Goal: Task Accomplishment & Management: Manage account settings

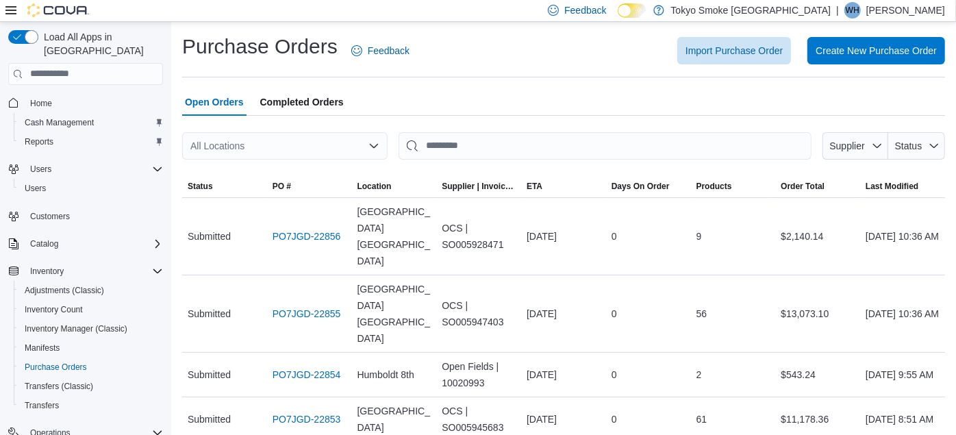
click at [236, 144] on div "All Locations" at bounding box center [284, 145] width 205 height 27
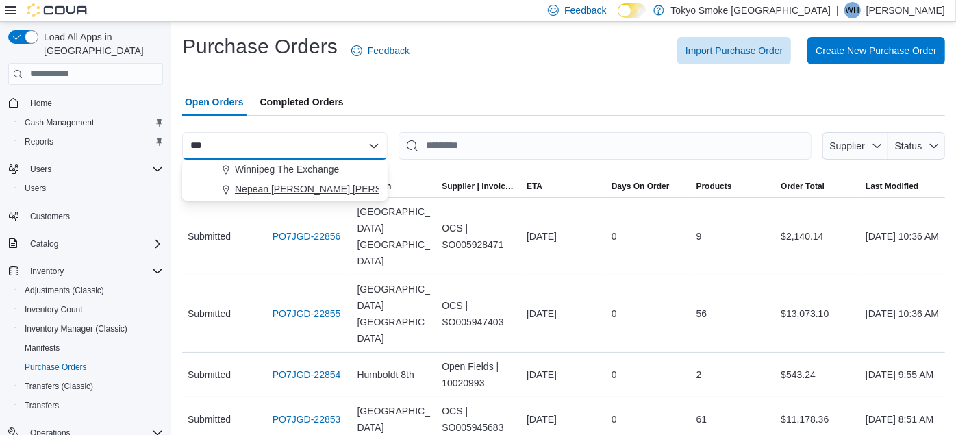
type input "***"
click at [269, 183] on span "Nepean [PERSON_NAME] [PERSON_NAME]" at bounding box center [333, 189] width 197 height 14
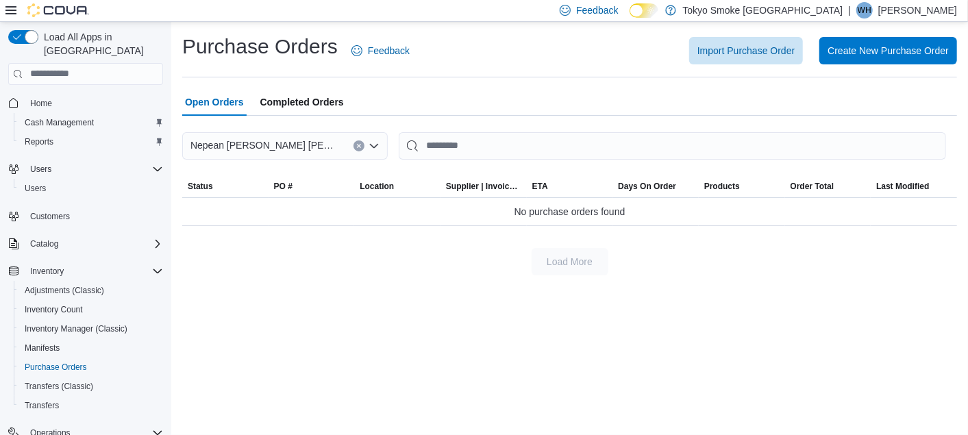
click at [358, 149] on button "Clear input" at bounding box center [358, 145] width 11 height 11
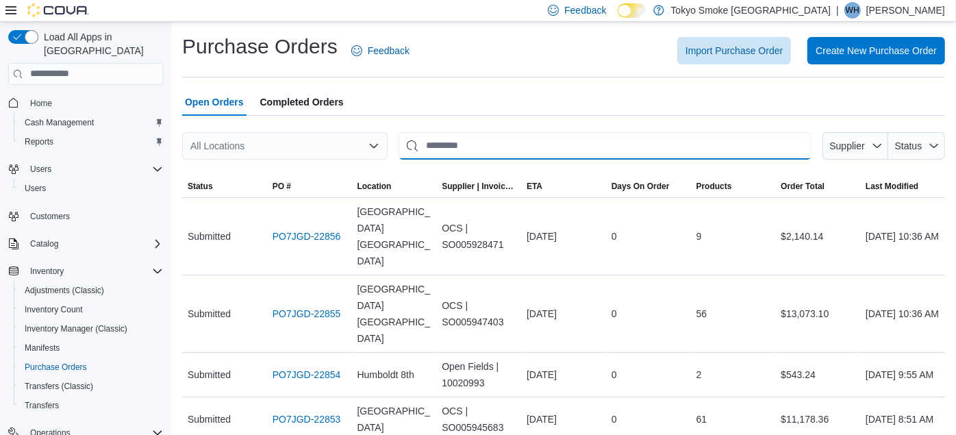
click at [489, 144] on input "This is a search bar. After typing your query, hit enter to filter the results …" at bounding box center [605, 145] width 413 height 27
type input "*"
type input "**********"
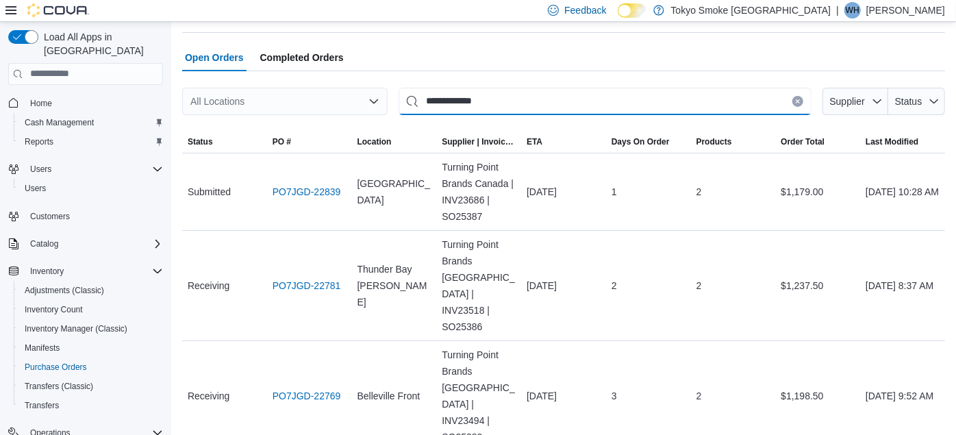
scroll to position [38, 0]
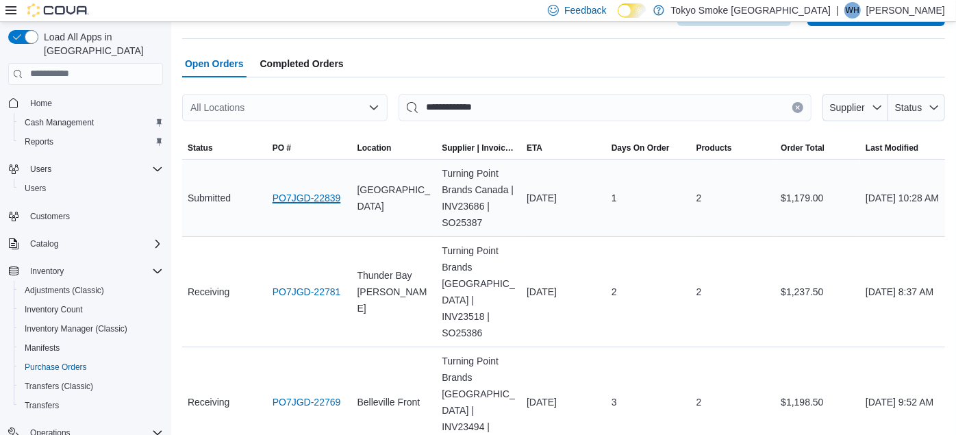
click at [297, 195] on link "PO7JGD-22839" at bounding box center [307, 198] width 68 height 16
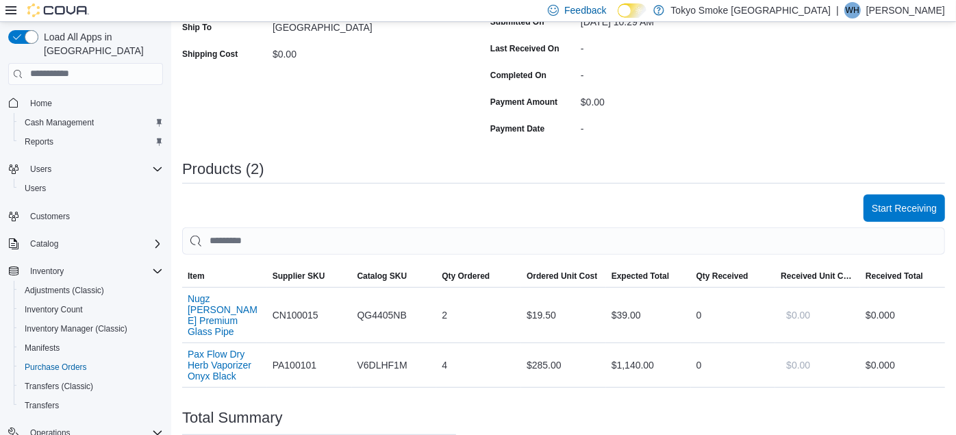
scroll to position [304, 0]
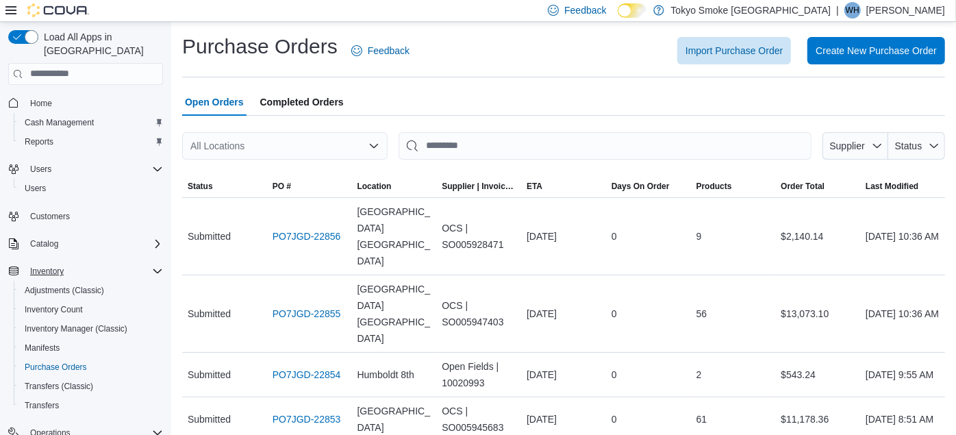
click at [134, 263] on div "Inventory" at bounding box center [94, 271] width 138 height 16
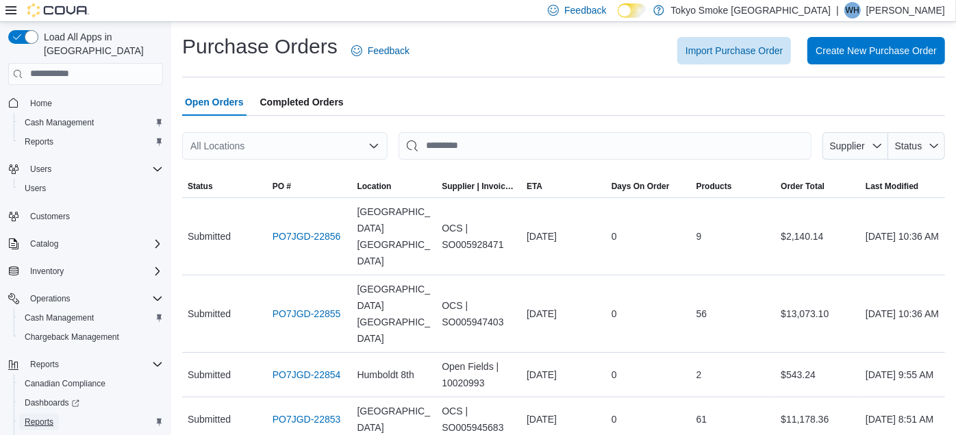
click at [47, 416] on span "Reports" at bounding box center [39, 421] width 29 height 11
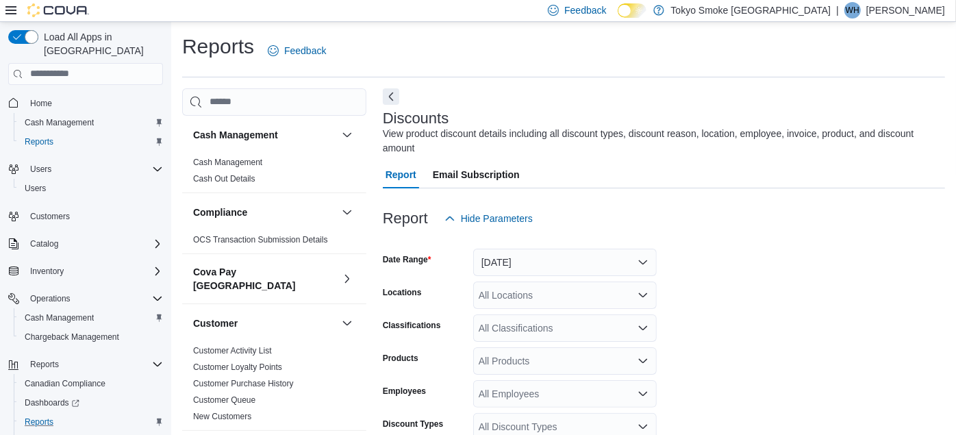
scroll to position [31, 0]
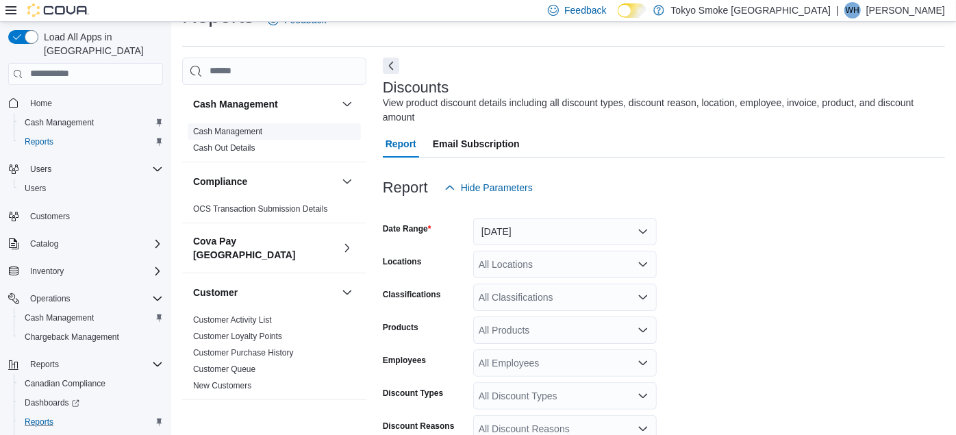
click at [234, 131] on link "Cash Management" at bounding box center [227, 132] width 69 height 10
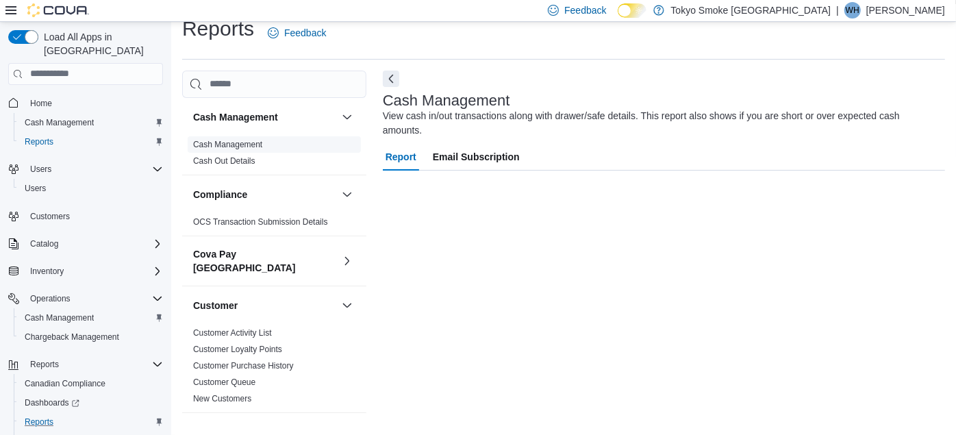
scroll to position [17, 0]
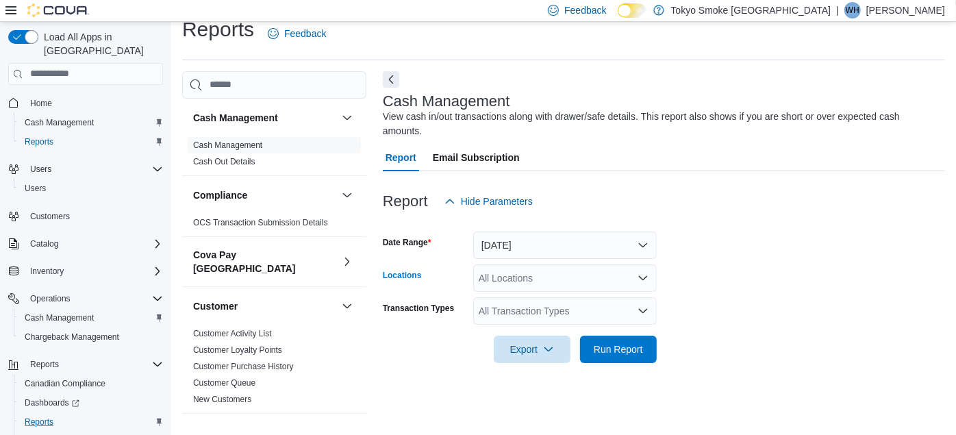
click at [512, 264] on div "All Locations" at bounding box center [565, 277] width 184 height 27
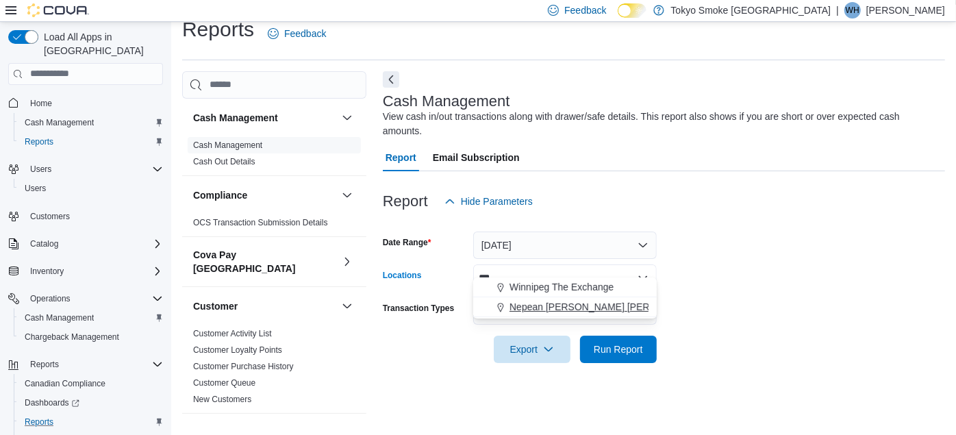
type input "***"
click at [530, 310] on span "Nepean [PERSON_NAME] [PERSON_NAME]" at bounding box center [608, 307] width 197 height 14
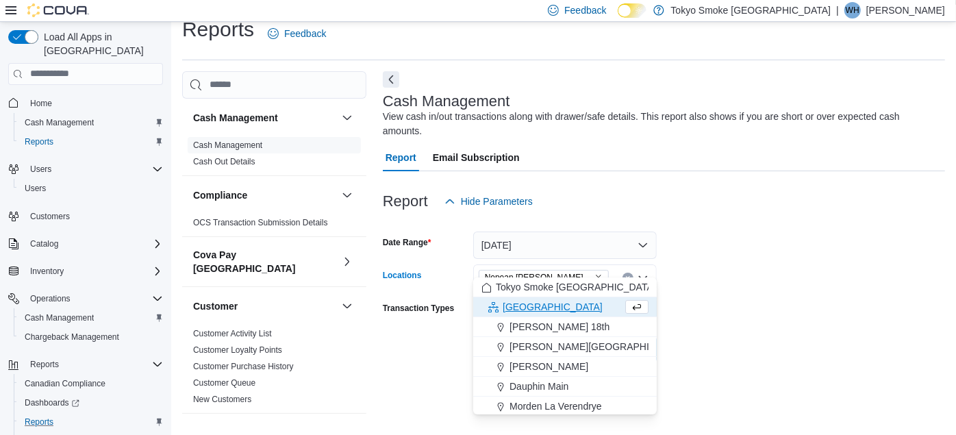
click at [708, 336] on form "Date Range Today Locations Nepean Chapman Mills Combo box. Selected. Nepean Cha…" at bounding box center [664, 289] width 562 height 148
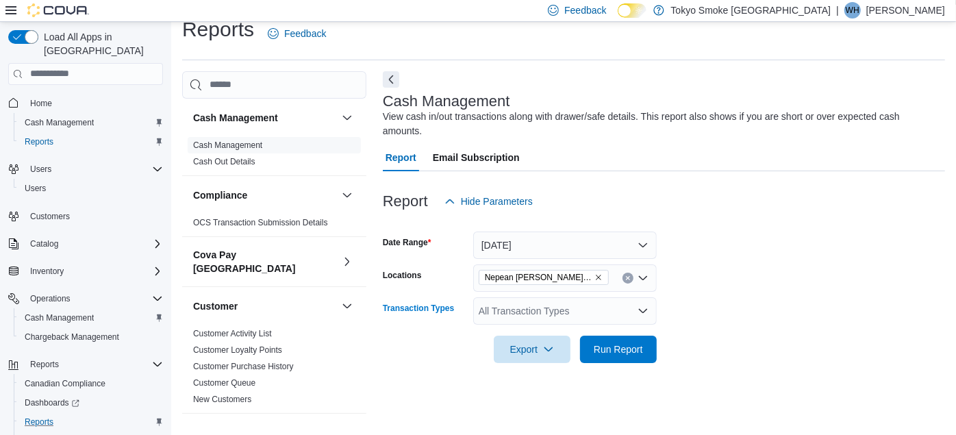
click at [566, 299] on div "All Transaction Types" at bounding box center [565, 310] width 184 height 27
type input "***"
click at [538, 275] on span "Transfer Cash" at bounding box center [565, 272] width 167 height 14
click at [623, 342] on span "Run Report" at bounding box center [618, 349] width 49 height 14
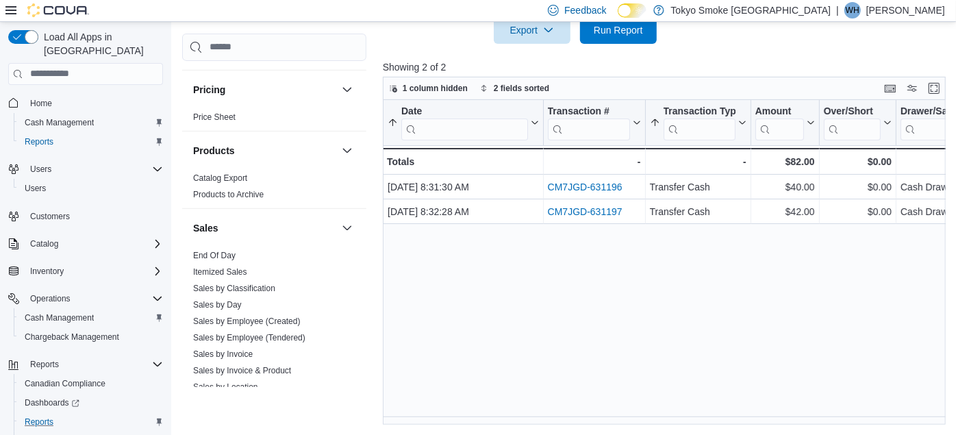
scroll to position [952, 0]
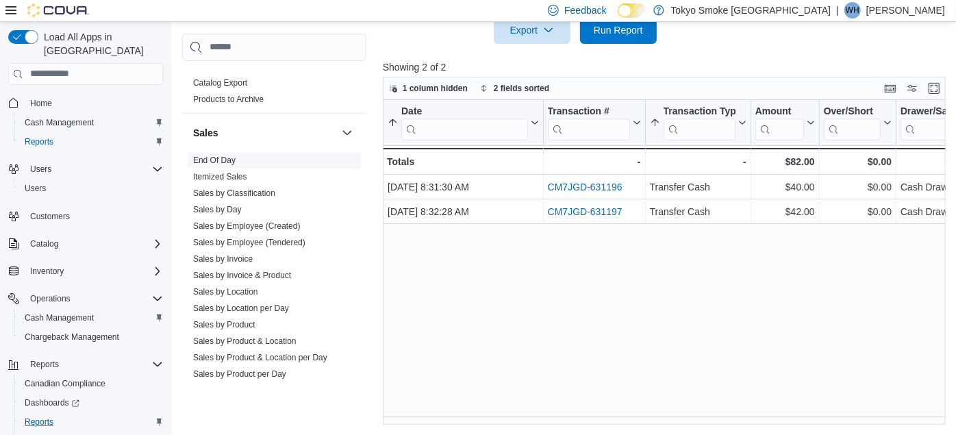
click at [207, 155] on link "End Of Day" at bounding box center [214, 160] width 42 height 10
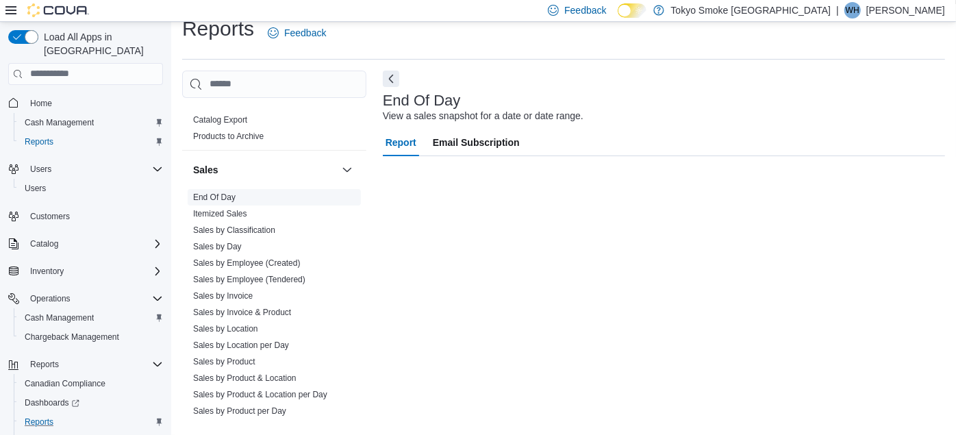
scroll to position [17, 0]
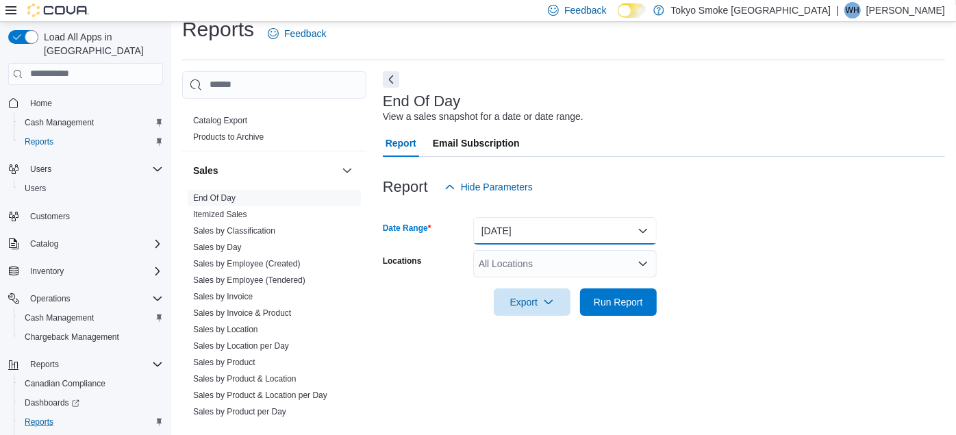
click at [521, 223] on button "Today" at bounding box center [565, 230] width 184 height 27
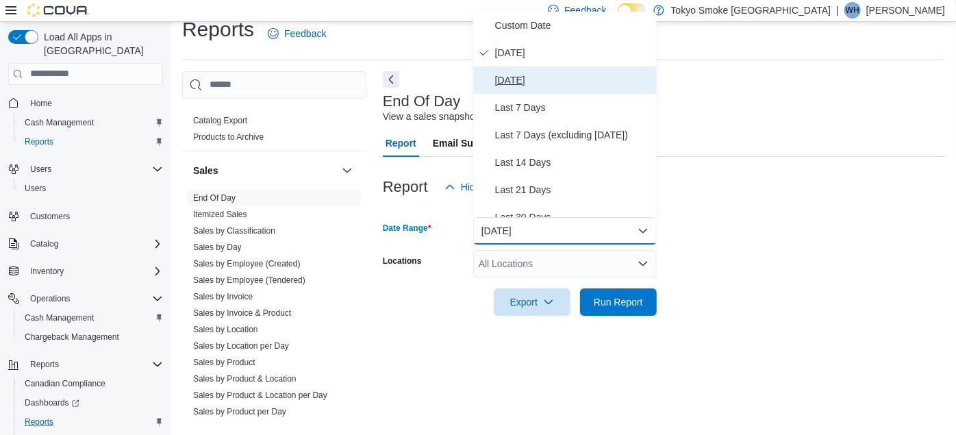
click at [511, 78] on span "Yesterday" at bounding box center [573, 80] width 156 height 16
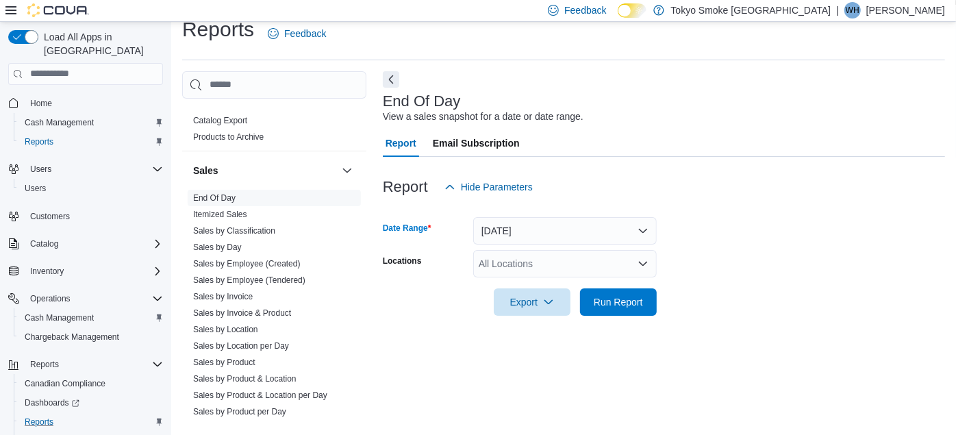
click at [506, 258] on div "All Locations" at bounding box center [565, 263] width 184 height 27
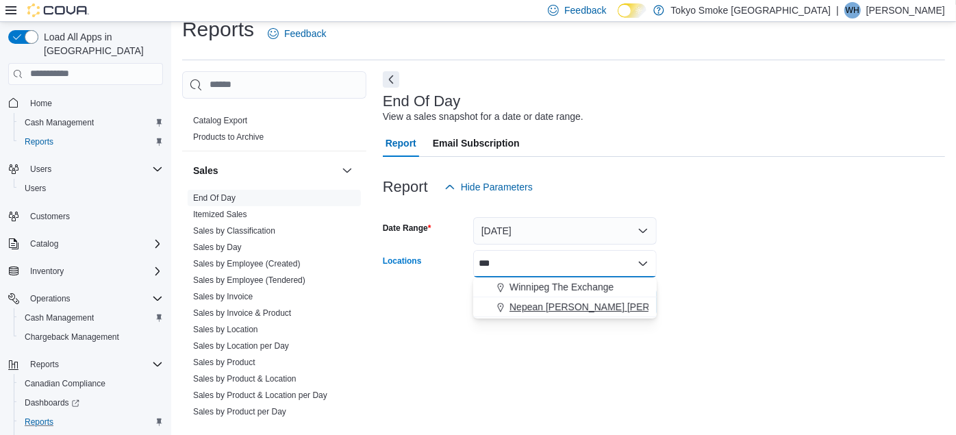
type input "***"
click at [534, 301] on span "Nepean [PERSON_NAME] [PERSON_NAME]" at bounding box center [608, 307] width 197 height 14
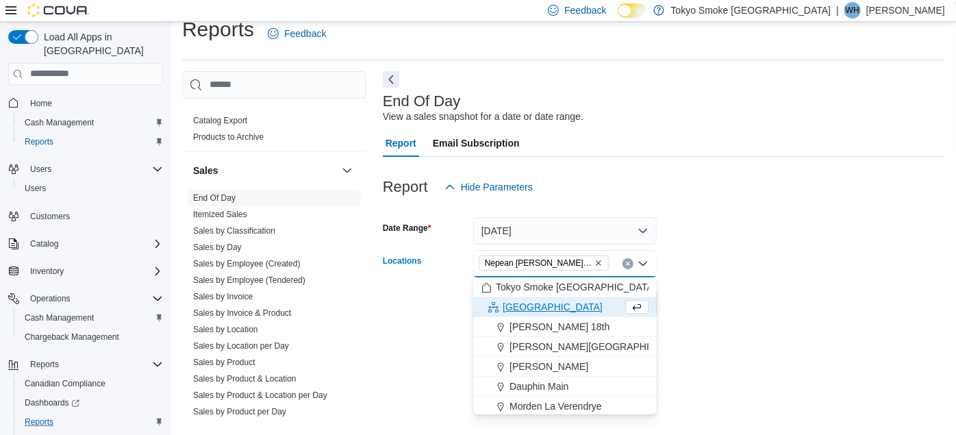
click at [812, 267] on form "Date Range Yesterday Locations Nepean Chapman Mills Combo box. Selected. Nepean…" at bounding box center [664, 258] width 562 height 115
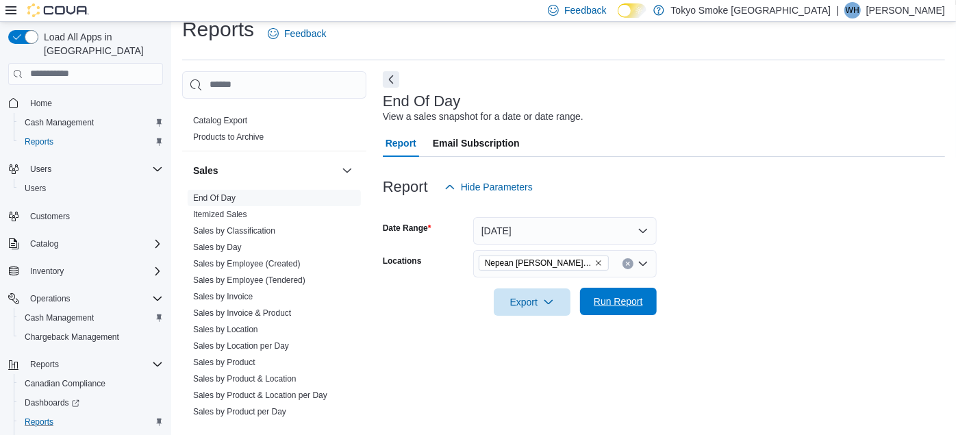
click at [634, 297] on span "Run Report" at bounding box center [618, 302] width 49 height 14
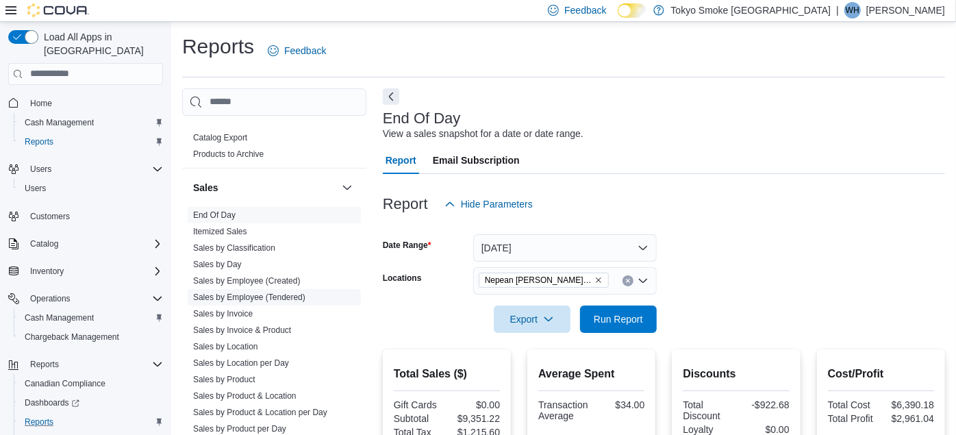
click at [260, 292] on link "Sales by Employee (Tendered)" at bounding box center [249, 297] width 112 height 10
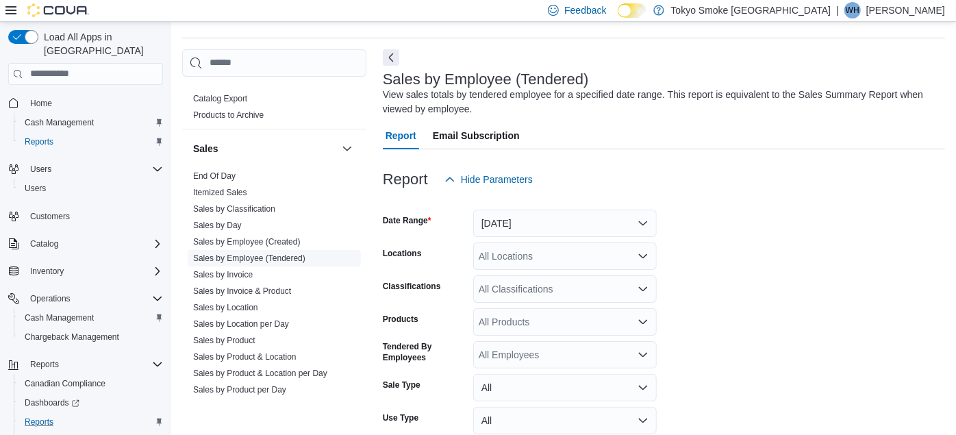
scroll to position [45, 0]
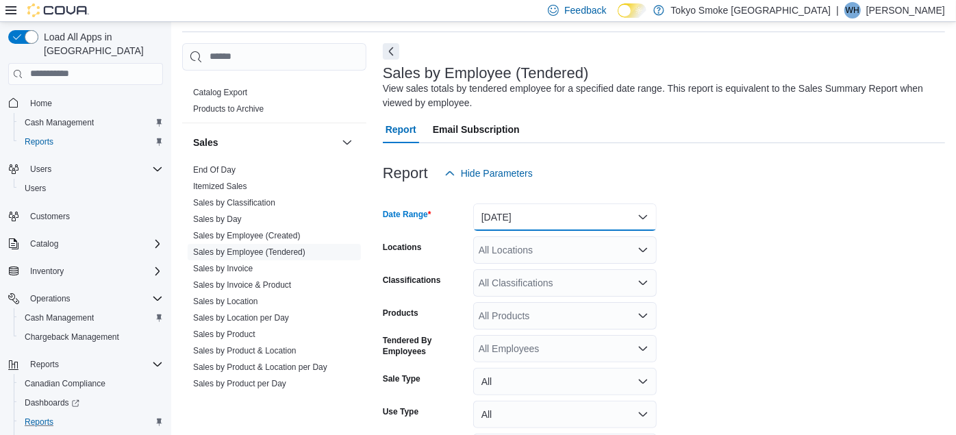
click at [521, 223] on button "Yesterday" at bounding box center [565, 216] width 184 height 27
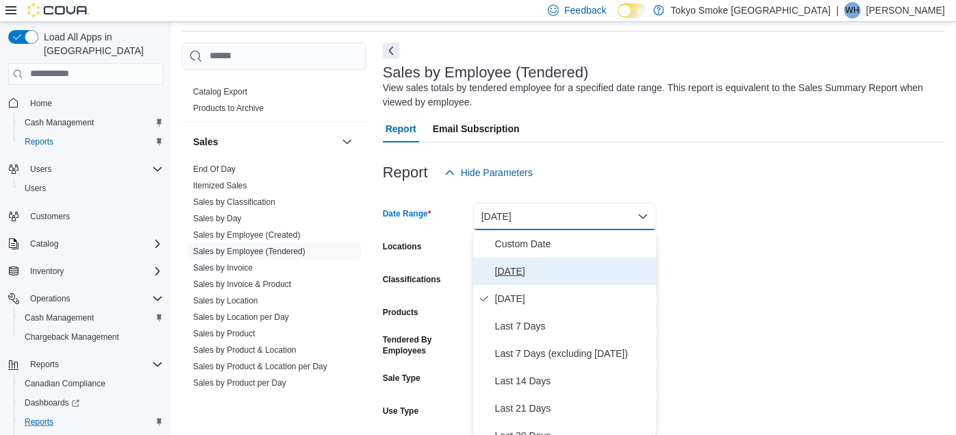
click at [501, 275] on span "Today" at bounding box center [573, 271] width 156 height 16
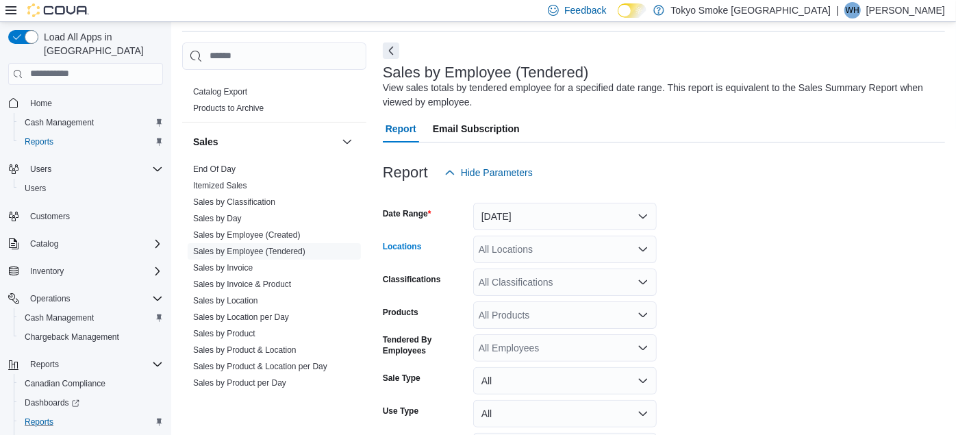
click at [495, 238] on div "All Locations" at bounding box center [565, 249] width 184 height 27
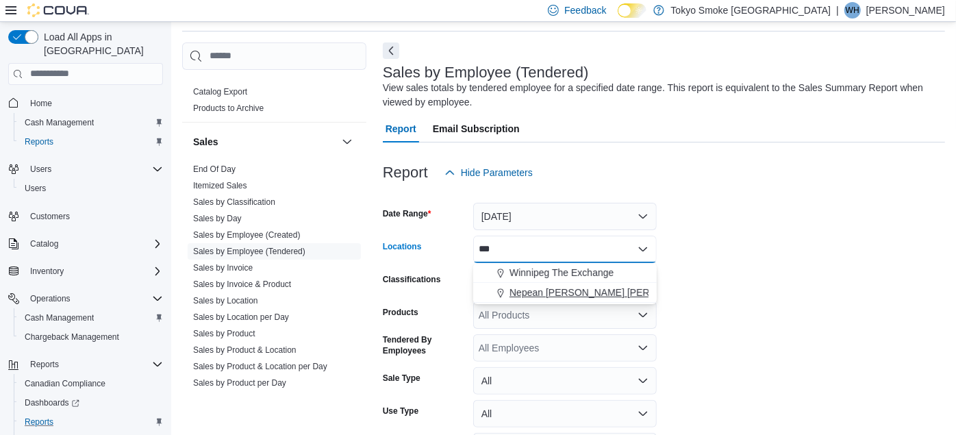
type input "***"
click at [528, 289] on span "Nepean [PERSON_NAME] [PERSON_NAME]" at bounding box center [608, 293] width 197 height 14
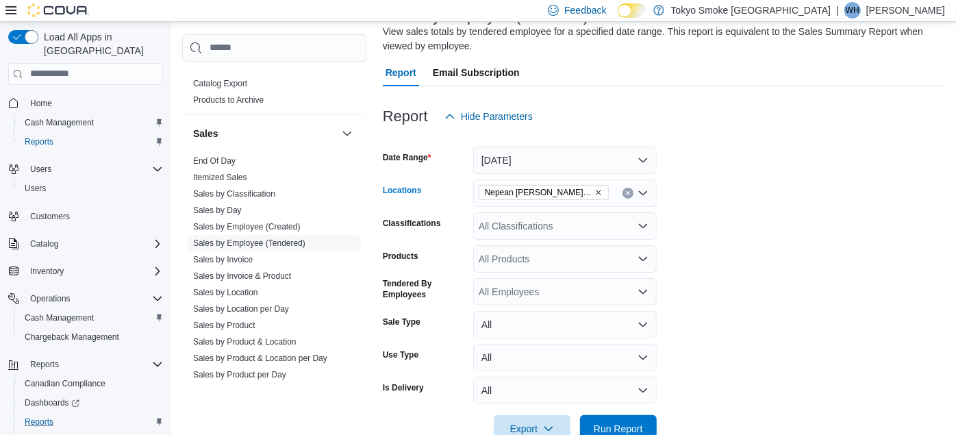
scroll to position [136, 0]
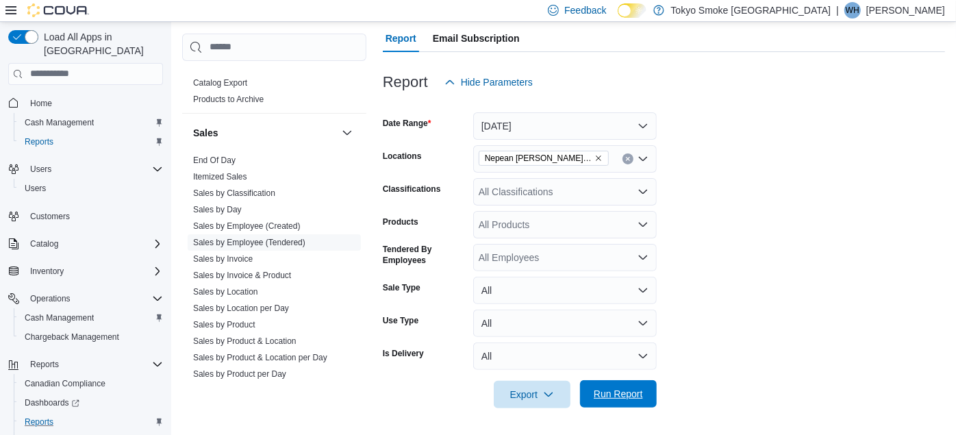
click at [637, 397] on span "Run Report" at bounding box center [618, 394] width 49 height 14
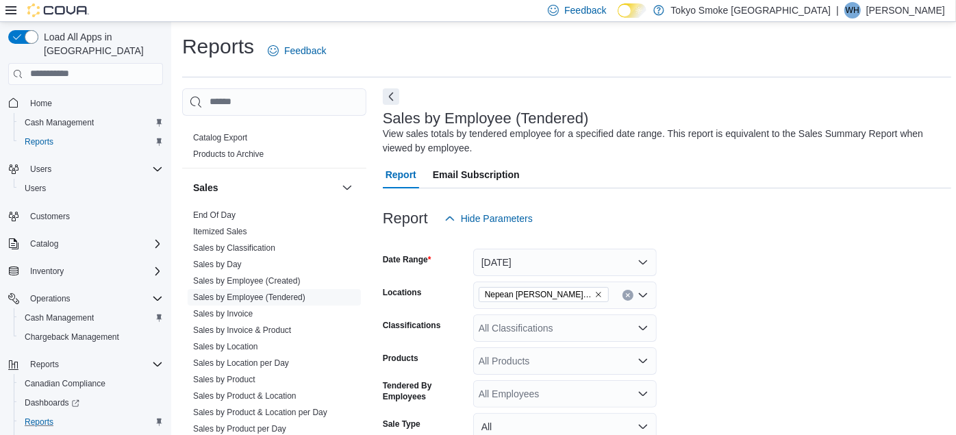
scroll to position [380, 0]
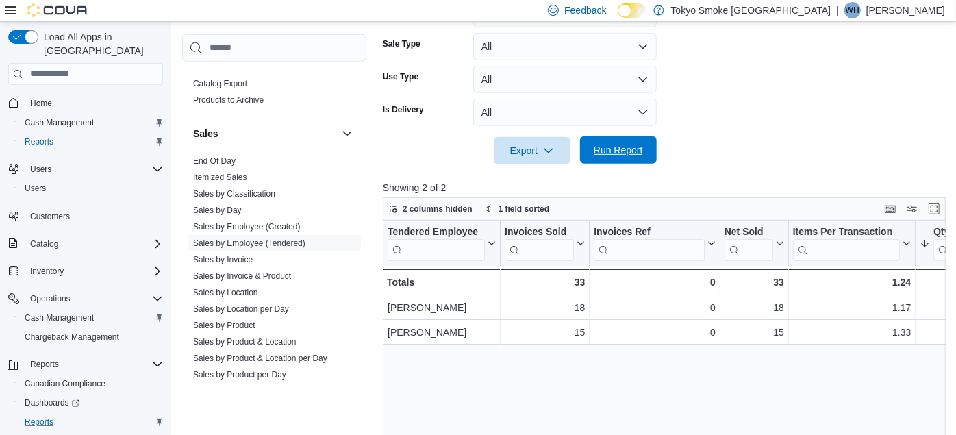
click at [618, 154] on span "Run Report" at bounding box center [618, 150] width 49 height 14
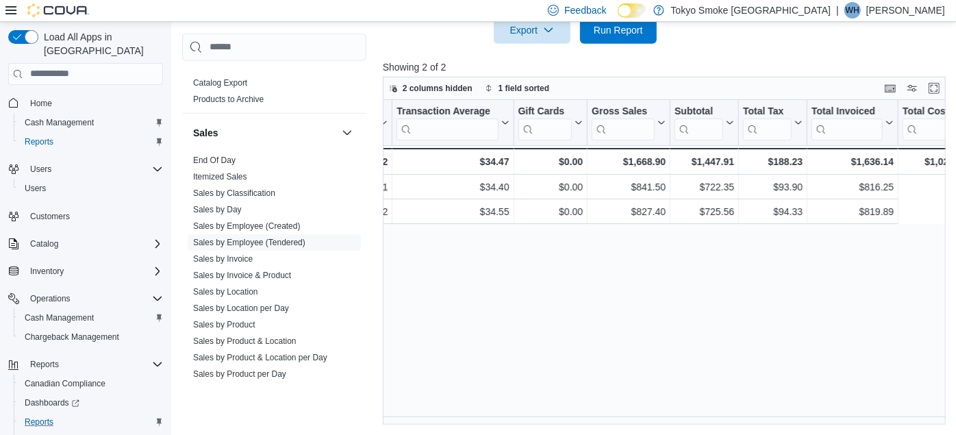
scroll to position [0, 0]
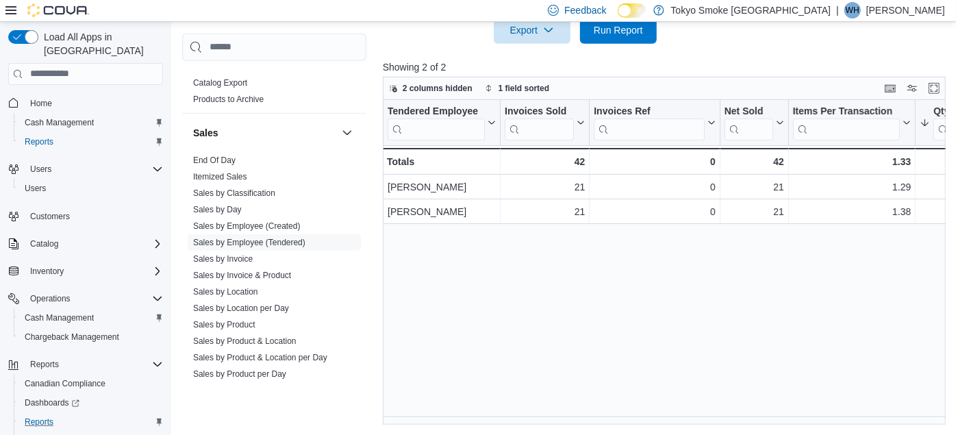
click at [537, 323] on div "Tendered Employee Click to view column header actions Invoices Sold Click to vi…" at bounding box center [667, 262] width 569 height 325
click at [601, 34] on span "Run Report" at bounding box center [618, 30] width 49 height 14
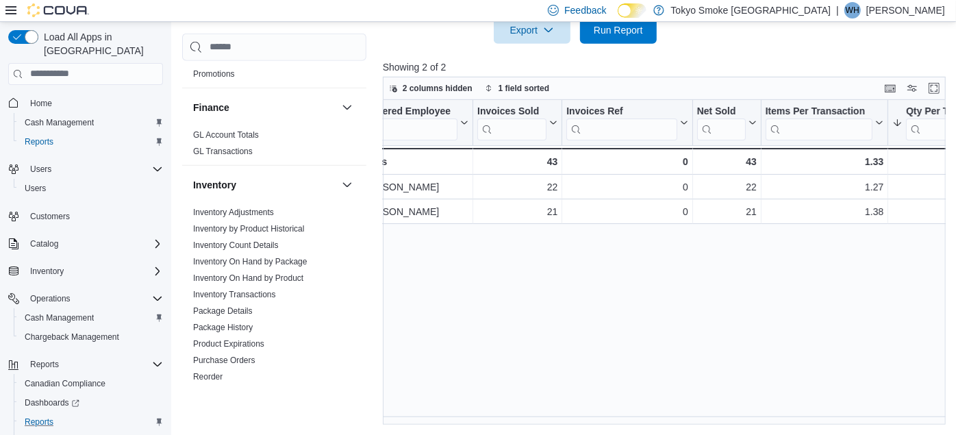
scroll to position [97, 0]
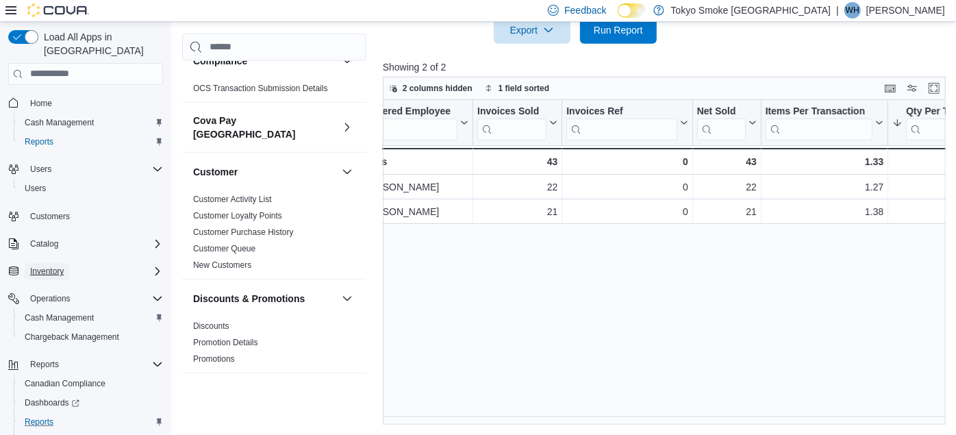
click at [54, 266] on span "Inventory" at bounding box center [47, 271] width 34 height 11
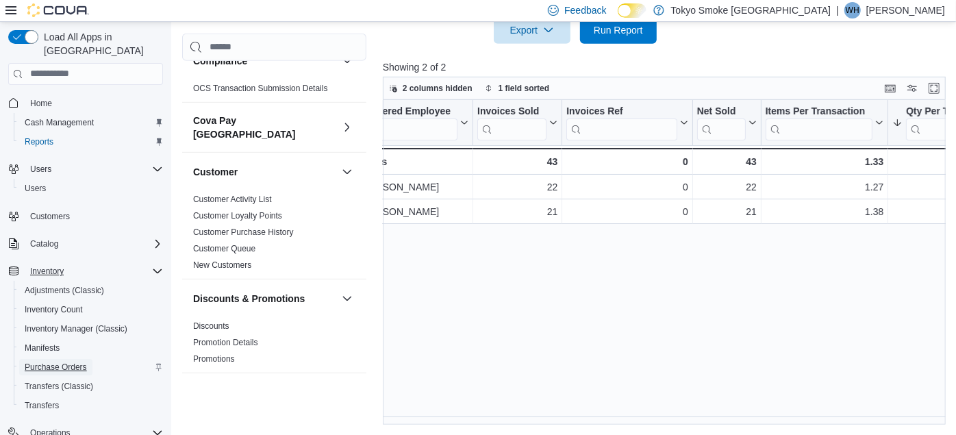
click at [49, 362] on span "Purchase Orders" at bounding box center [56, 367] width 62 height 11
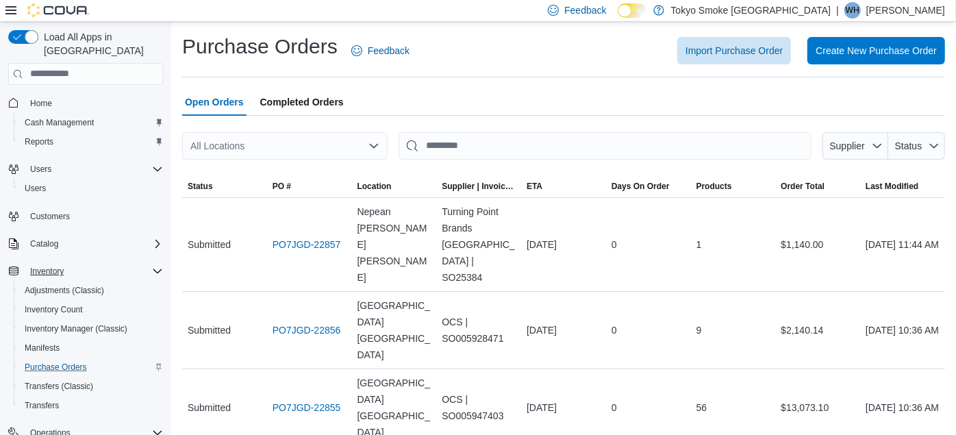
click at [231, 147] on div "All Locations" at bounding box center [284, 145] width 205 height 27
click at [550, 108] on div "Open Orders Completed Orders" at bounding box center [563, 101] width 763 height 27
click at [307, 236] on link "PO7JGD-22857" at bounding box center [307, 244] width 68 height 16
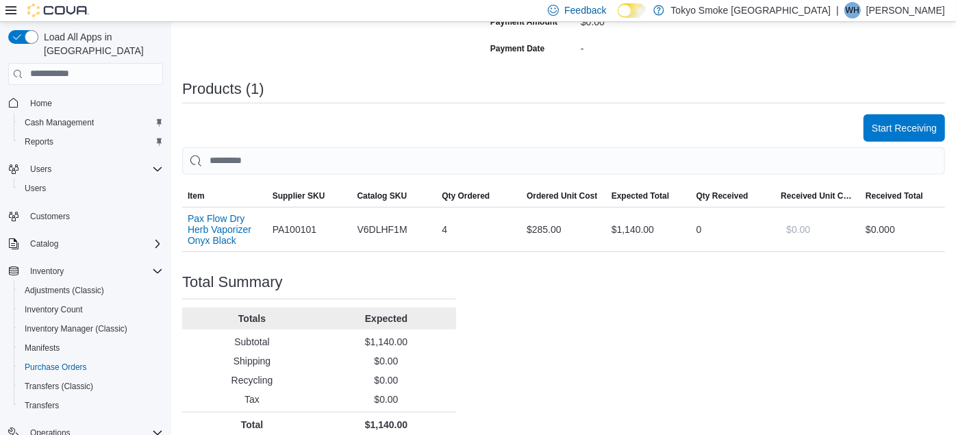
scroll to position [356, 0]
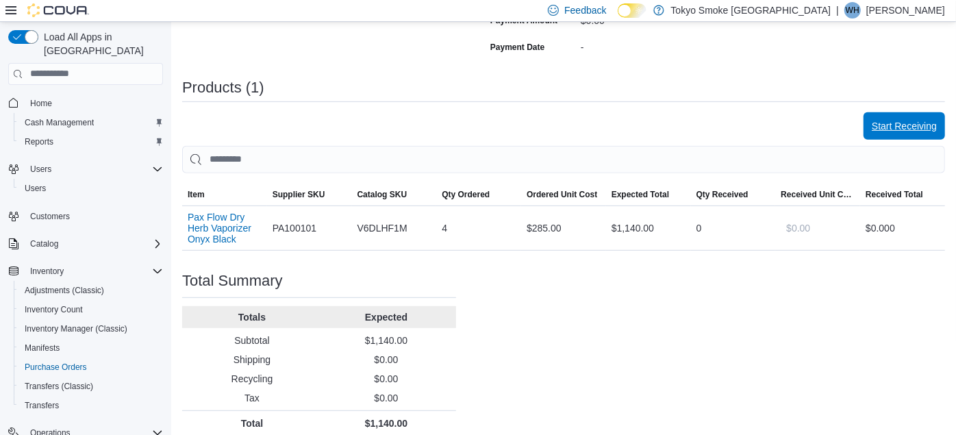
click at [904, 117] on span "Start Receiving" at bounding box center [904, 125] width 65 height 27
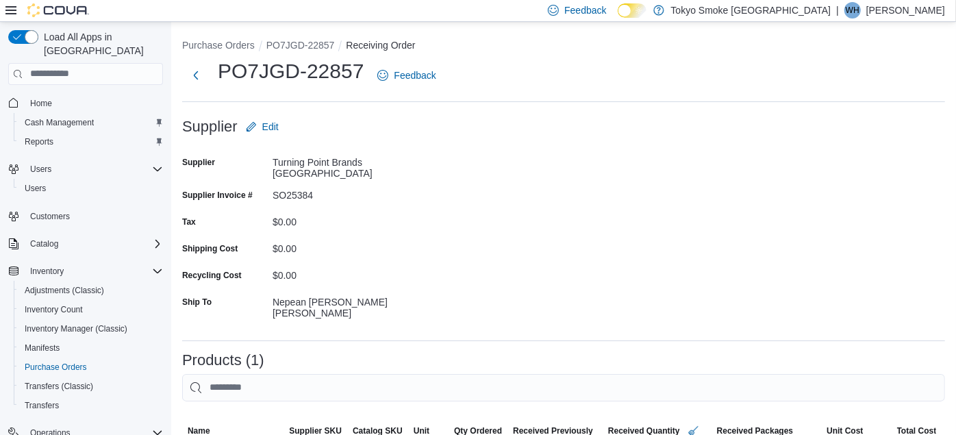
scroll to position [275, 0]
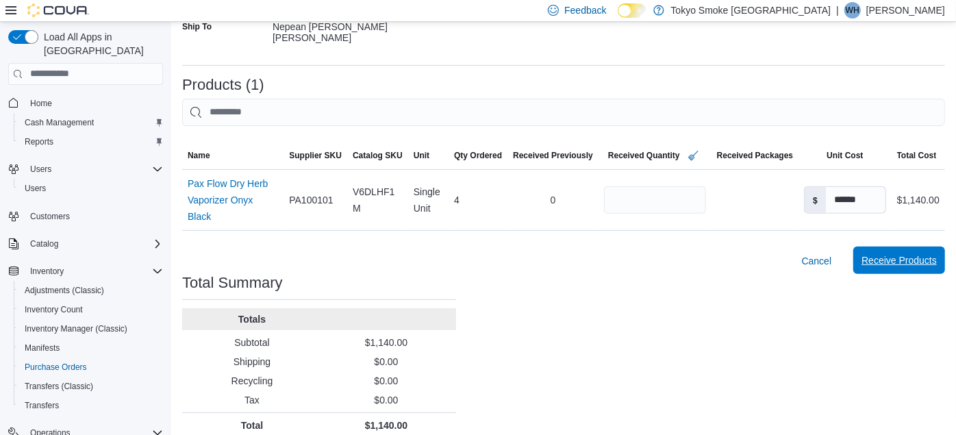
click at [910, 253] on span "Receive Products" at bounding box center [899, 260] width 75 height 14
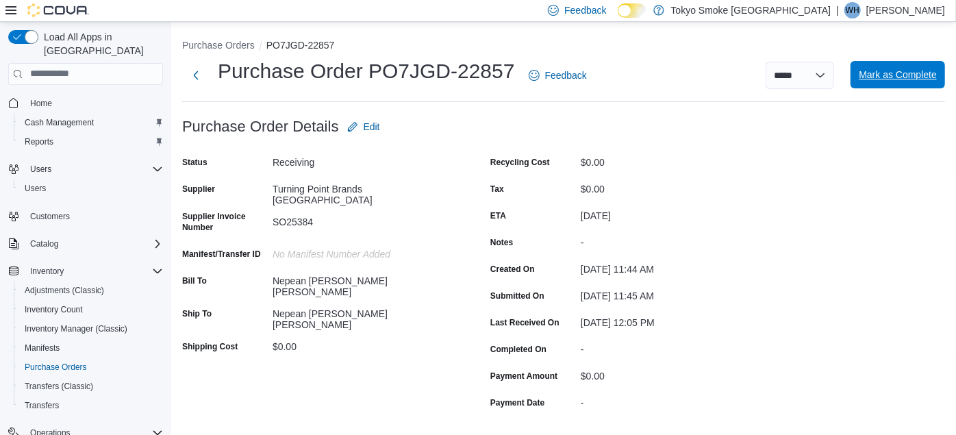
click at [885, 73] on span "Mark as Complete" at bounding box center [898, 75] width 78 height 14
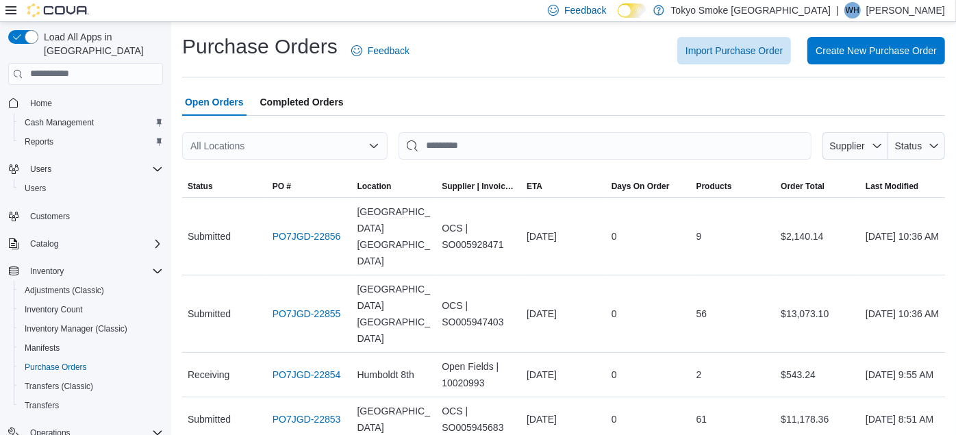
click at [271, 140] on div "All Locations" at bounding box center [284, 145] width 205 height 27
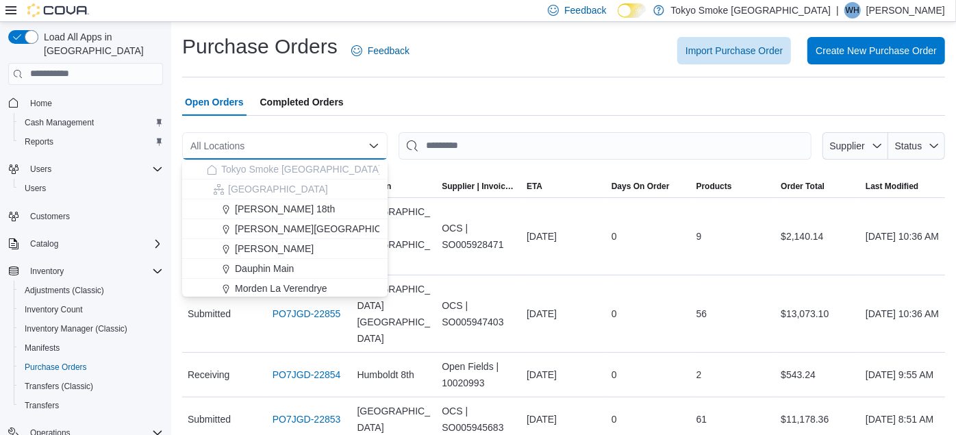
click at [223, 149] on div "All Locations" at bounding box center [284, 145] width 205 height 27
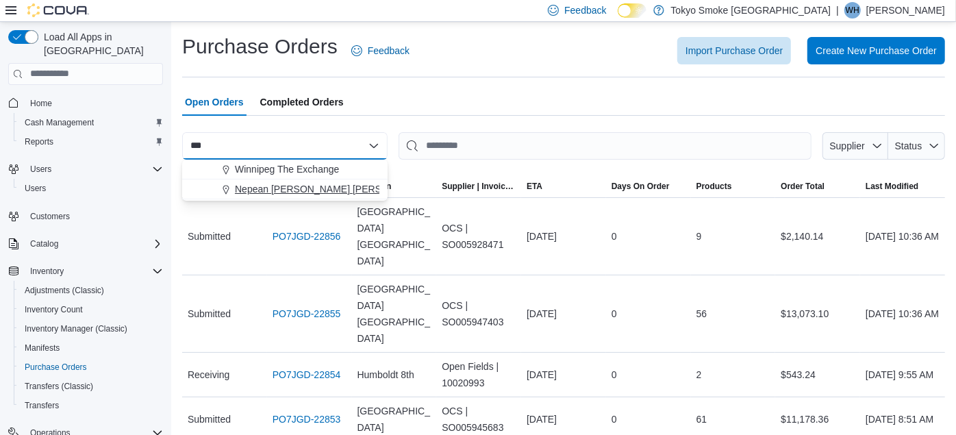
type input "***"
click at [269, 189] on span "Nepean [PERSON_NAME] [PERSON_NAME]" at bounding box center [333, 189] width 197 height 14
